Goal: Task Accomplishment & Management: Manage account settings

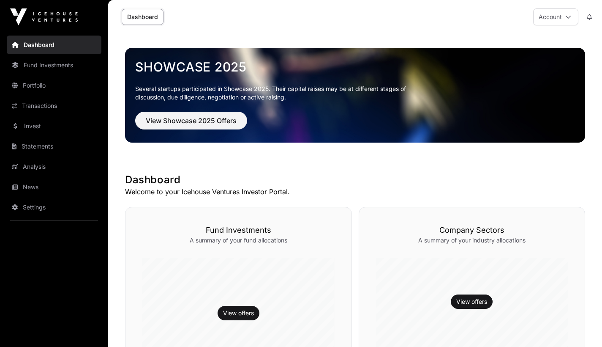
click at [52, 67] on link "Fund Investments" at bounding box center [54, 65] width 95 height 19
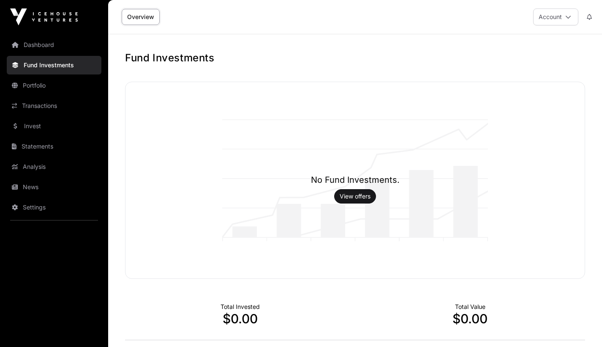
click at [52, 17] on img at bounding box center [44, 16] width 68 height 17
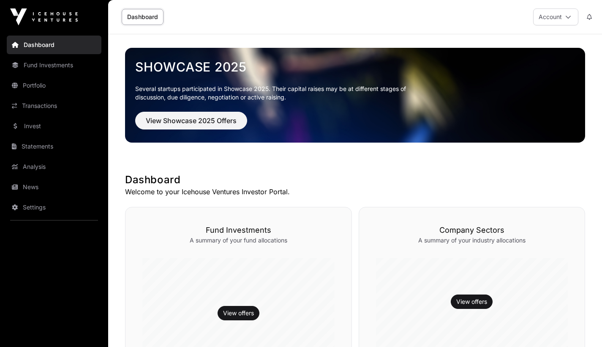
click at [52, 12] on img at bounding box center [44, 16] width 68 height 17
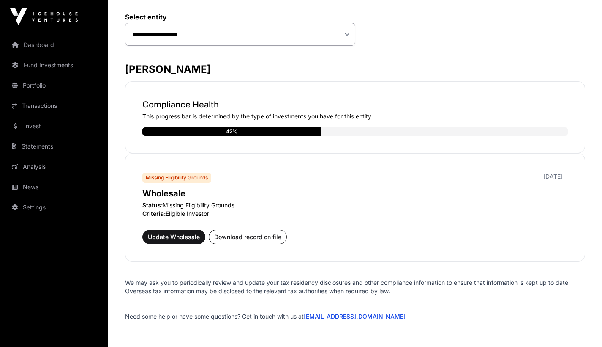
scroll to position [149, 0]
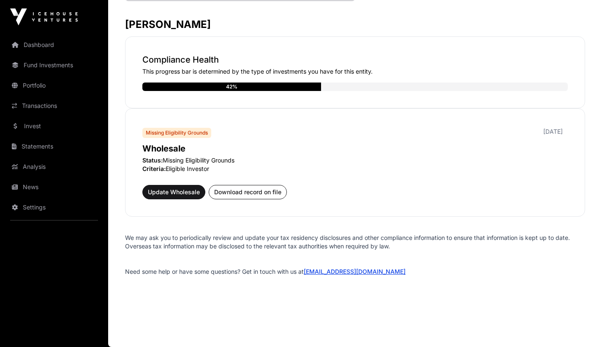
click at [189, 190] on span "Update Wholesale" at bounding box center [174, 192] width 52 height 8
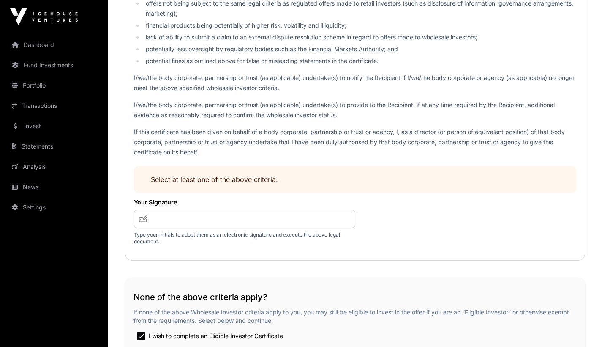
scroll to position [1268, 0]
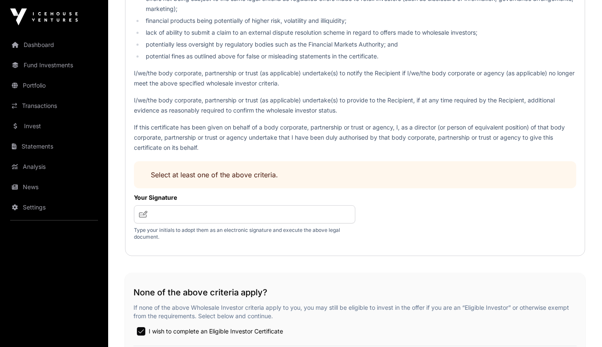
click at [451, 174] on p "Select at least one of the above criteria." at bounding box center [355, 174] width 409 height 10
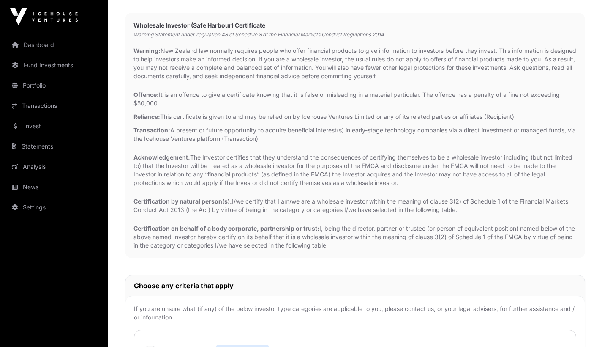
scroll to position [210, 0]
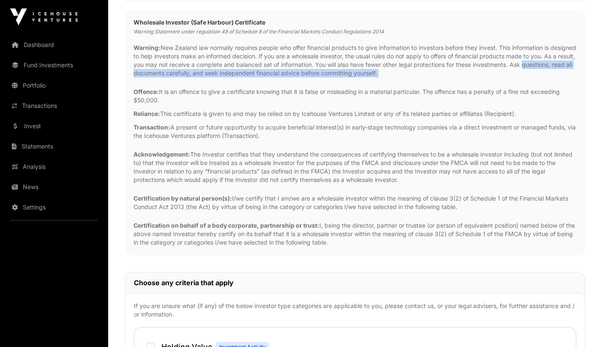
drag, startPoint x: 602, startPoint y: 61, endPoint x: 603, endPoint y: 79, distance: 17.8
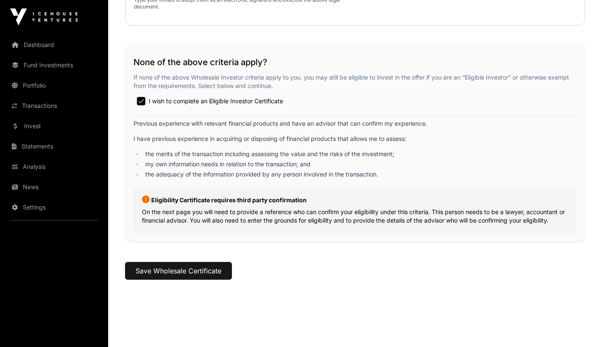
scroll to position [1503, 0]
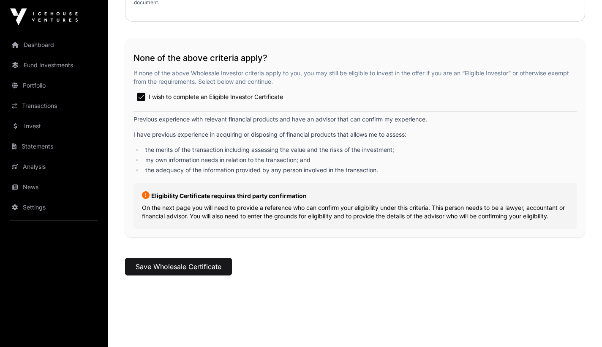
click at [188, 266] on button "Save Wholesale Certificate" at bounding box center [178, 266] width 107 height 18
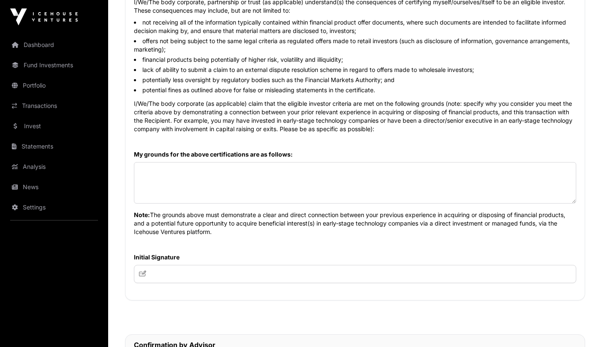
scroll to position [429, 0]
